Goal: Task Accomplishment & Management: Use online tool/utility

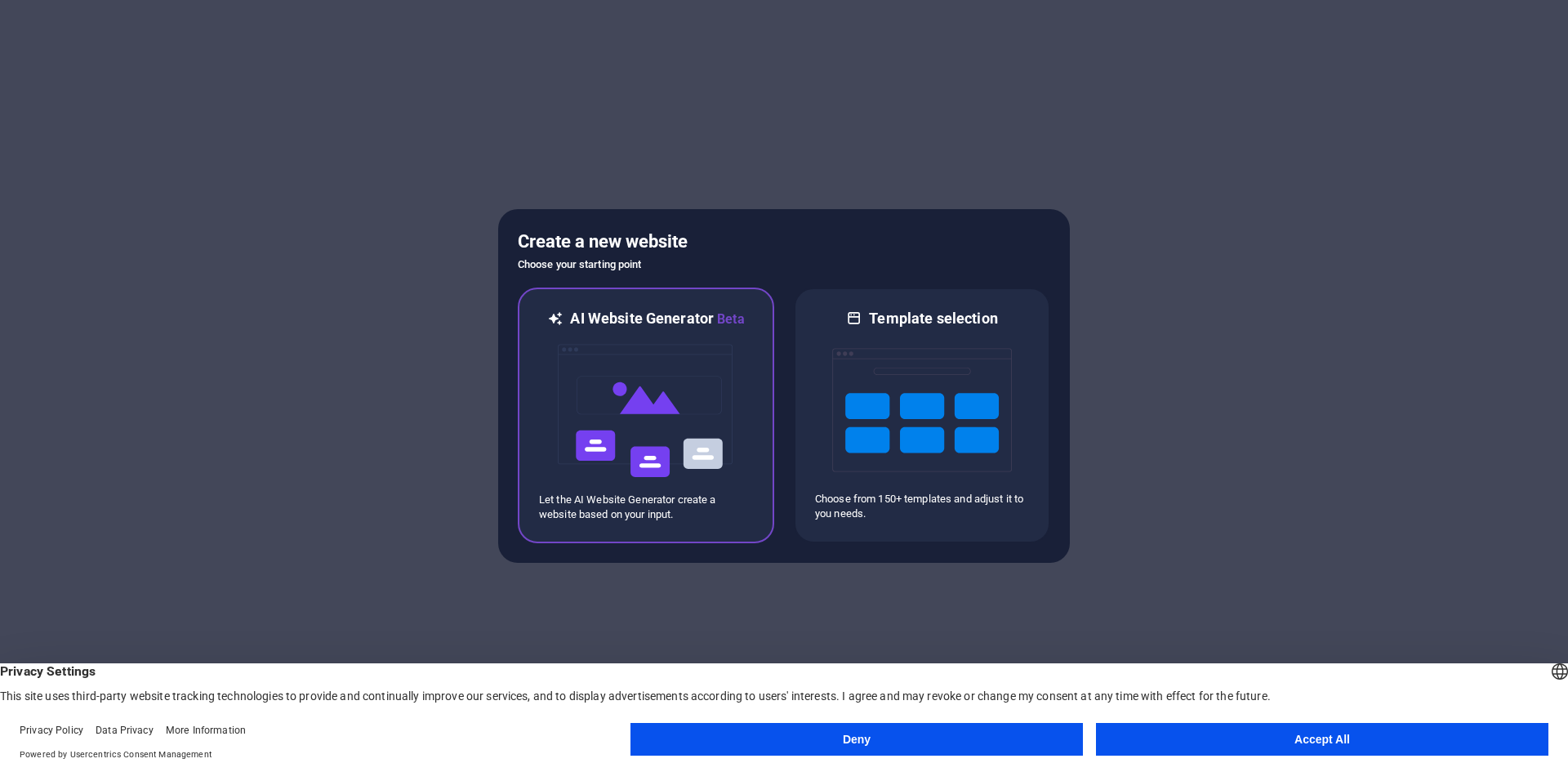
click at [656, 340] on img at bounding box center [646, 410] width 180 height 164
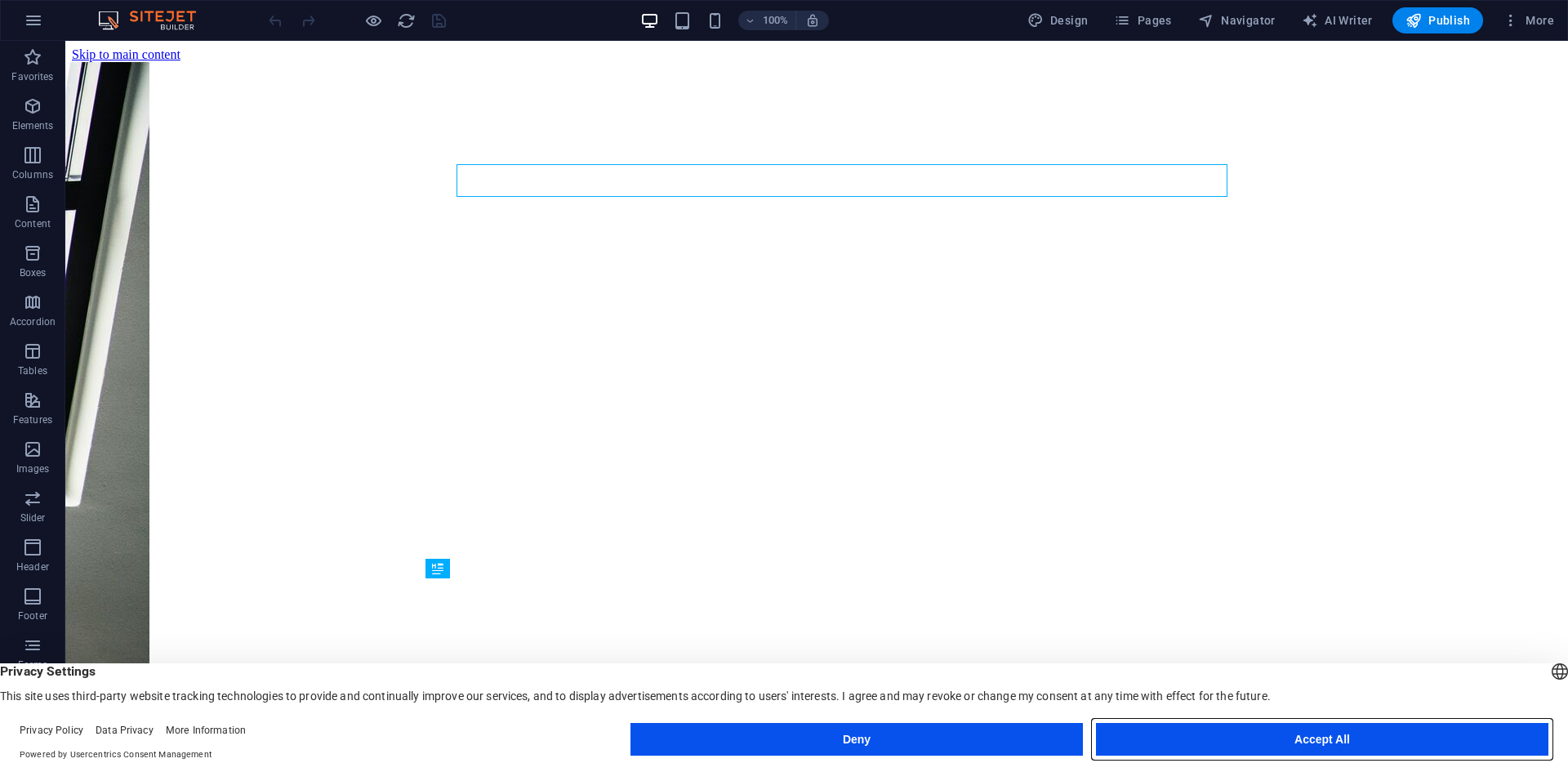
click at [1246, 737] on button "Accept All" at bounding box center [1321, 739] width 452 height 33
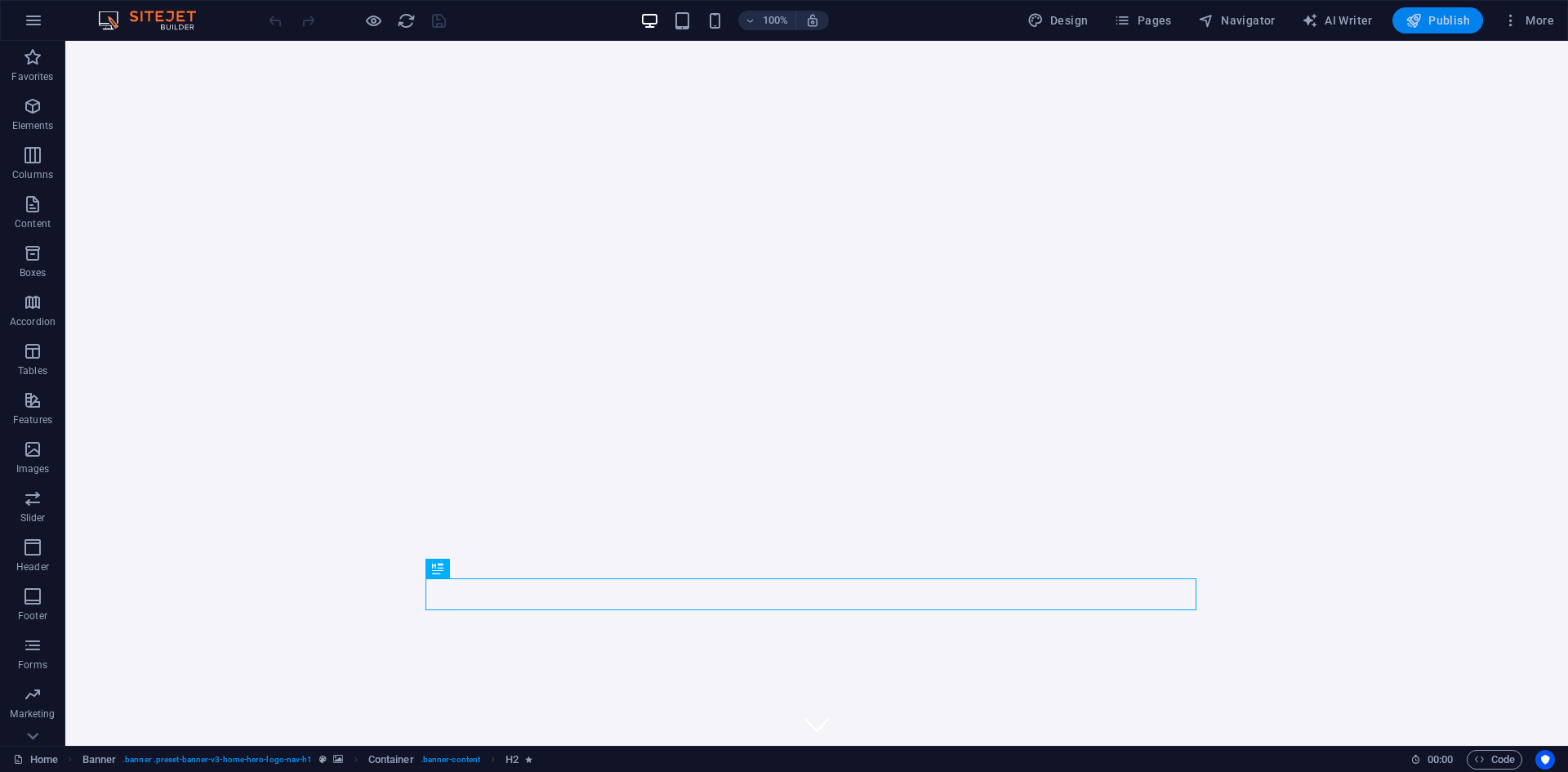
click at [1433, 24] on span "Publish" at bounding box center [1437, 20] width 65 height 16
